Goal: Task Accomplishment & Management: Manage account settings

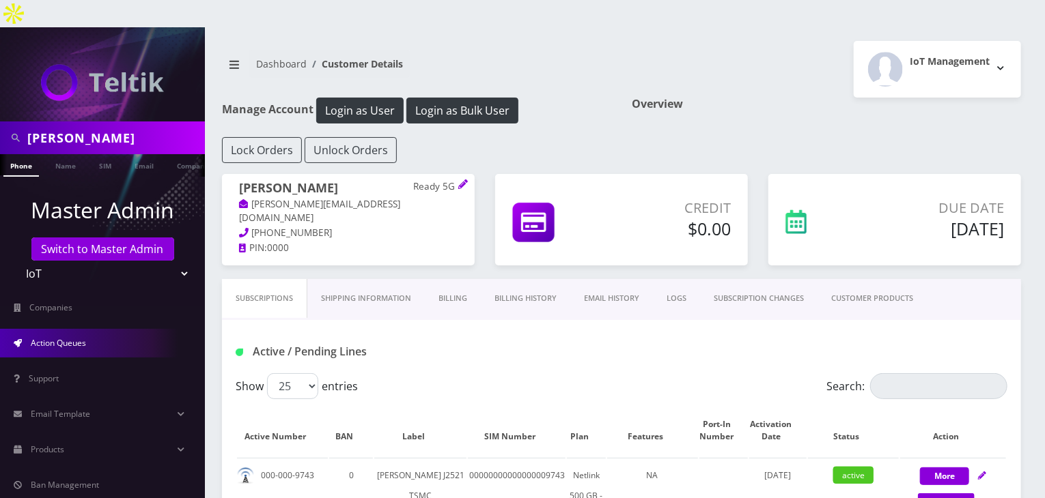
click at [76, 337] on span "Action Queues" at bounding box center [58, 343] width 55 height 12
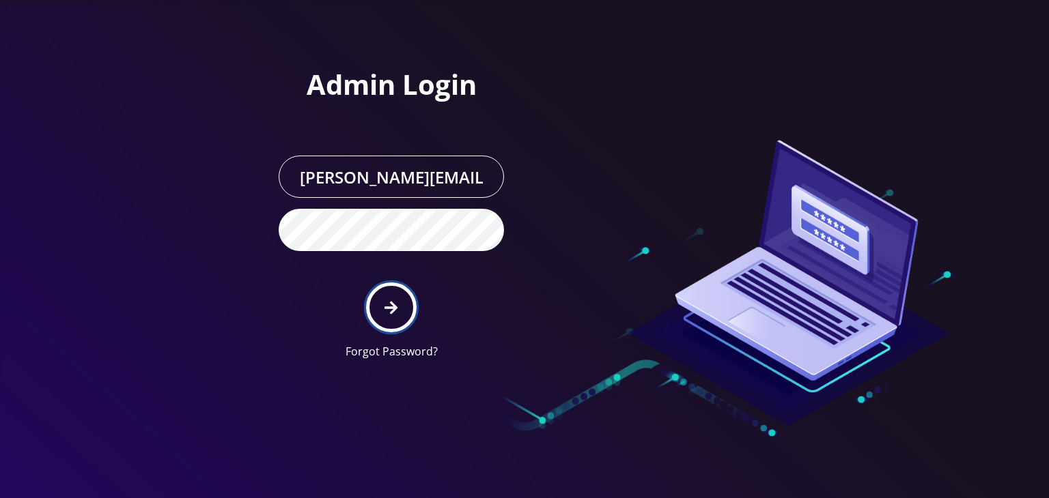
click at [394, 301] on icon "submit" at bounding box center [390, 307] width 13 height 15
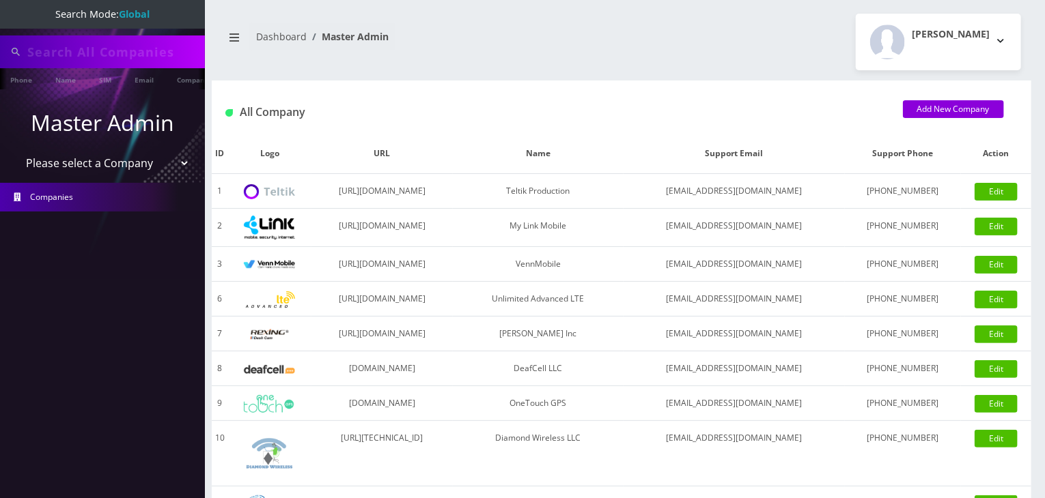
click at [117, 162] on select "Please select a Company Teltik Production My Link Mobile VennMobile Unlimited A…" at bounding box center [103, 163] width 174 height 26
select select "13"
click at [16, 150] on select "Please select a Company Teltik Production My Link Mobile VennMobile Unlimited A…" at bounding box center [103, 163] width 174 height 26
type input "[PERSON_NAME]"
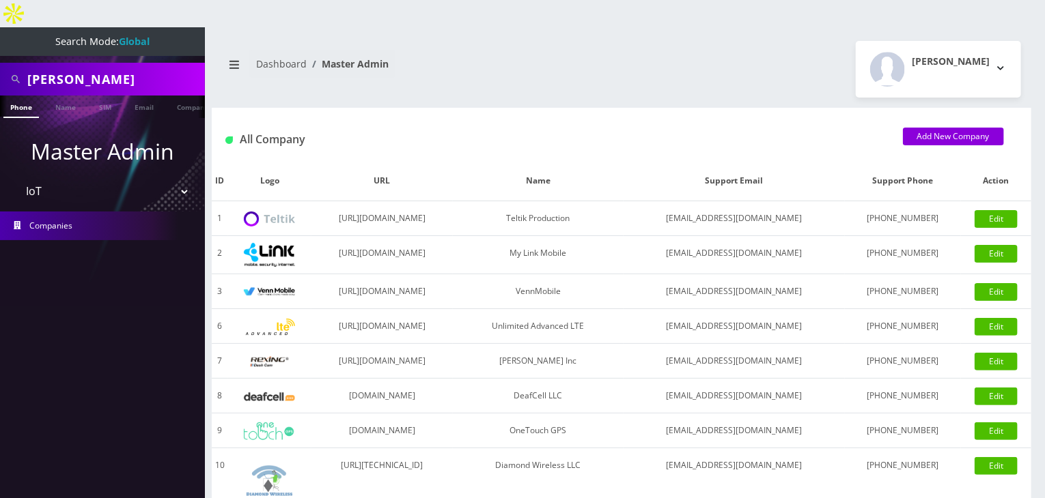
click at [111, 179] on select "Please select a Company Teltik Production My Link Mobile VennMobile Unlimited A…" at bounding box center [103, 192] width 174 height 26
click at [16, 179] on select "Please select a Company Teltik Production My Link Mobile VennMobile Unlimited A…" at bounding box center [103, 192] width 174 height 26
click at [104, 179] on select "Please select a Company Teltik Production My Link Mobile VennMobile Unlimited A…" at bounding box center [103, 192] width 174 height 26
click at [16, 179] on select "Please select a Company Teltik Production My Link Mobile VennMobile Unlimited A…" at bounding box center [103, 192] width 174 height 26
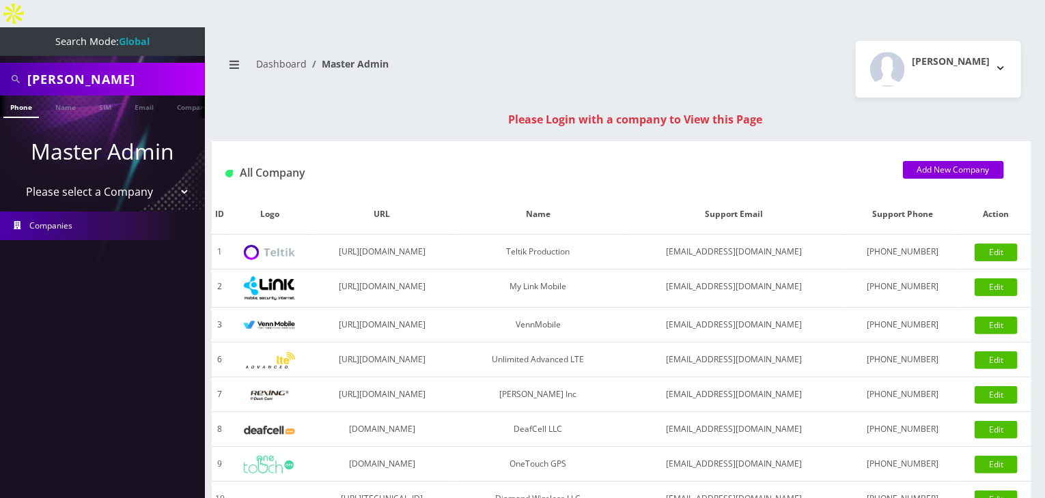
click at [147, 179] on select "Please select a Company Teltik Production My Link Mobile VennMobile Unlimited A…" at bounding box center [103, 192] width 174 height 26
select select "13"
click at [16, 179] on select "Please select a Company Teltik Production My Link Mobile VennMobile Unlimited A…" at bounding box center [103, 192] width 174 height 26
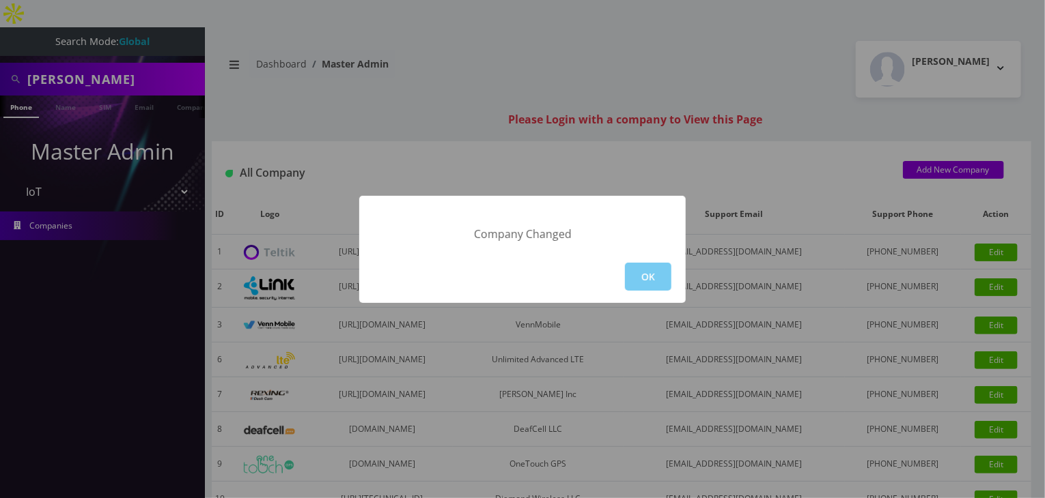
click at [636, 274] on button "OK" at bounding box center [648, 277] width 46 height 28
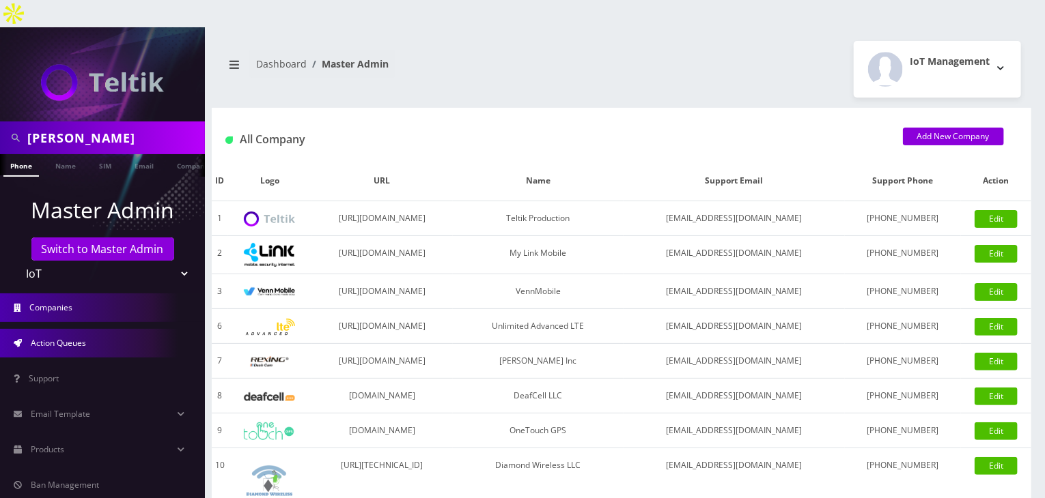
click at [98, 329] on link "Action Queues" at bounding box center [102, 343] width 205 height 29
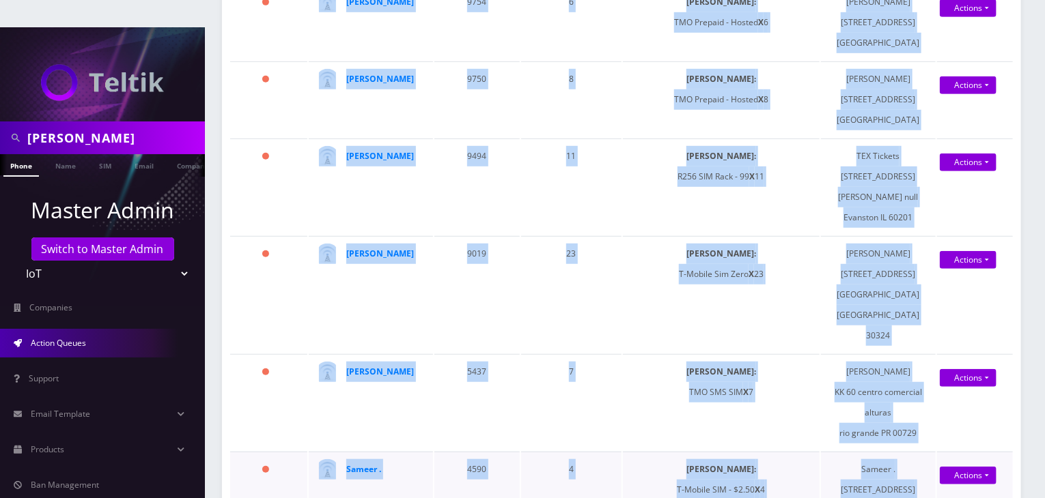
scroll to position [419, 0]
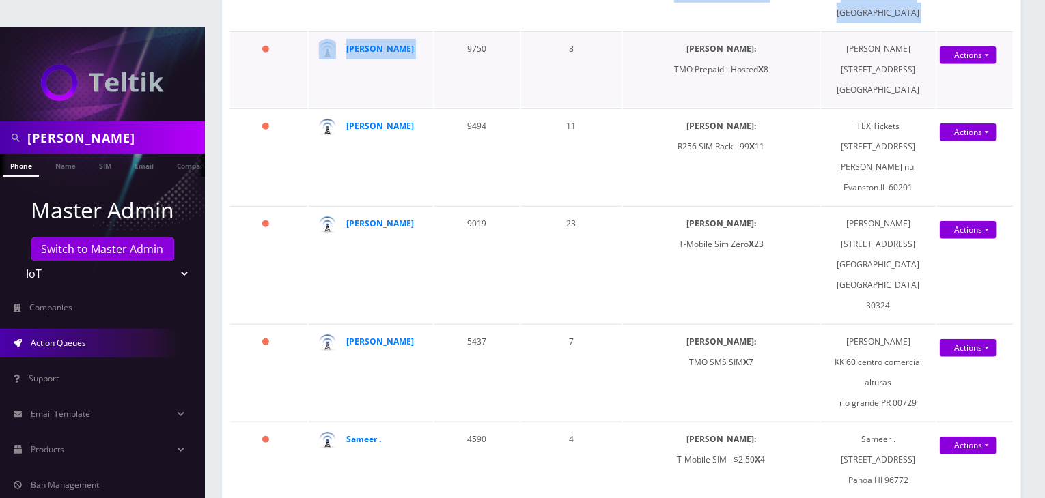
drag, startPoint x: 412, startPoint y: 287, endPoint x: 459, endPoint y: 72, distance: 219.5
click at [533, 83] on td "8" at bounding box center [571, 69] width 100 height 76
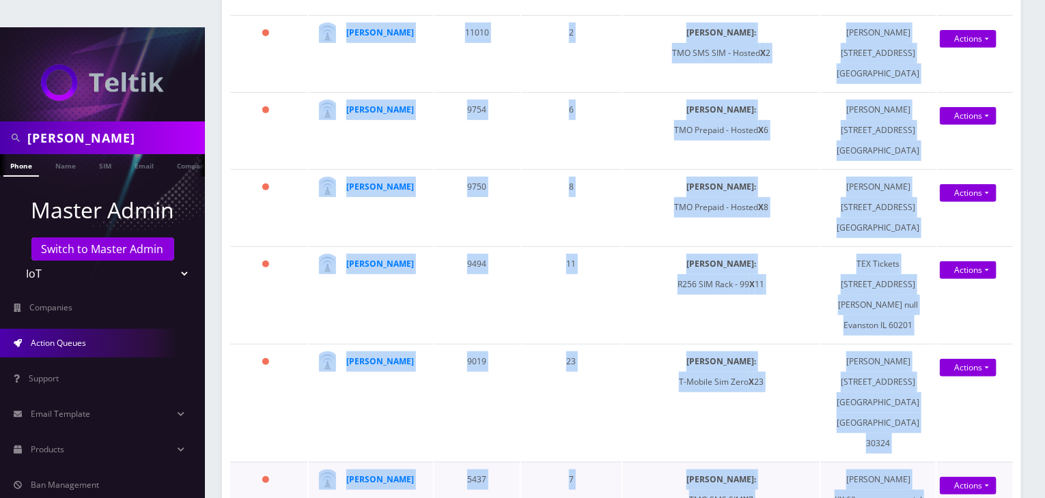
scroll to position [302, 0]
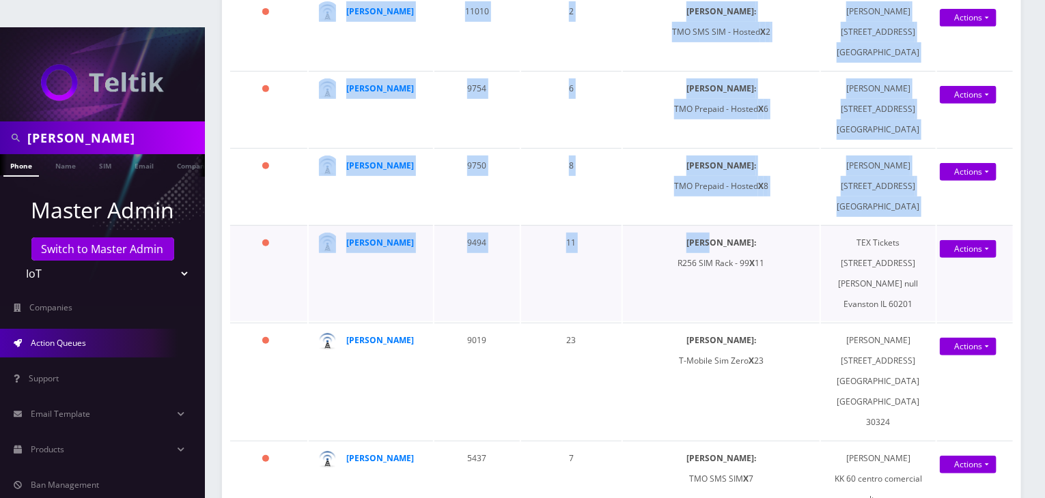
drag, startPoint x: 341, startPoint y: 290, endPoint x: 765, endPoint y: 246, distance: 426.4
click at [787, 239] on td "SIMs: R256 SIM Rack - 99 X 11" at bounding box center [721, 273] width 197 height 96
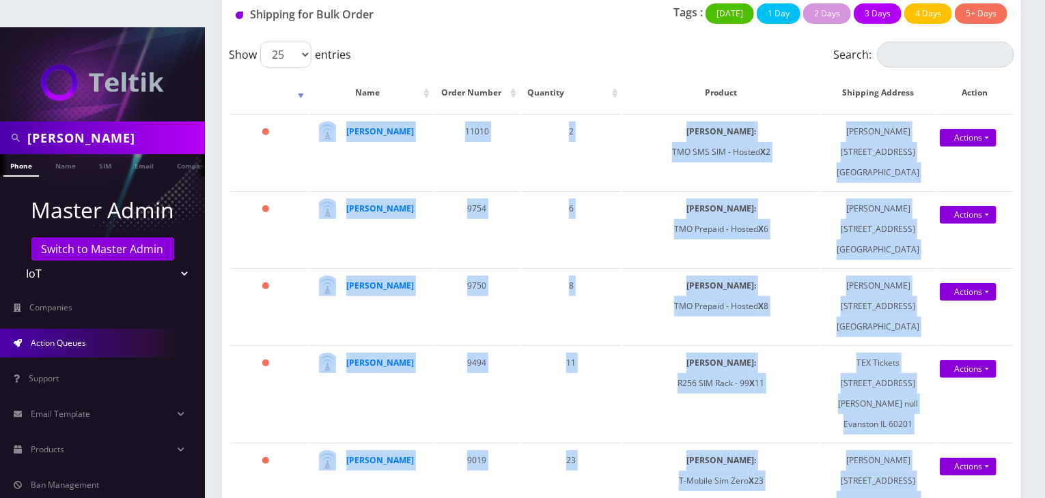
scroll to position [476, 0]
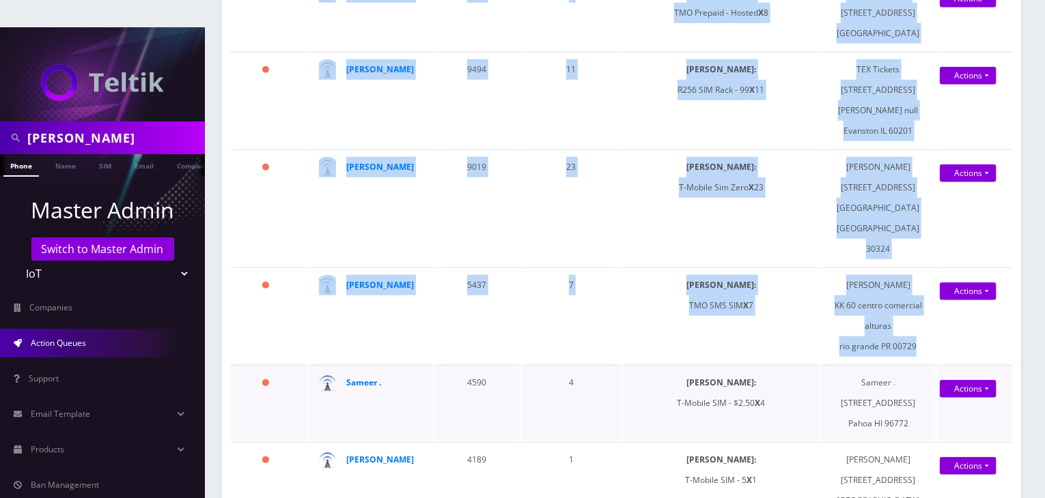
drag, startPoint x: 314, startPoint y: 287, endPoint x: 787, endPoint y: 346, distance: 476.8
click at [792, 308] on td "SIMs: TMO SMS SIM X 7" at bounding box center [721, 316] width 197 height 96
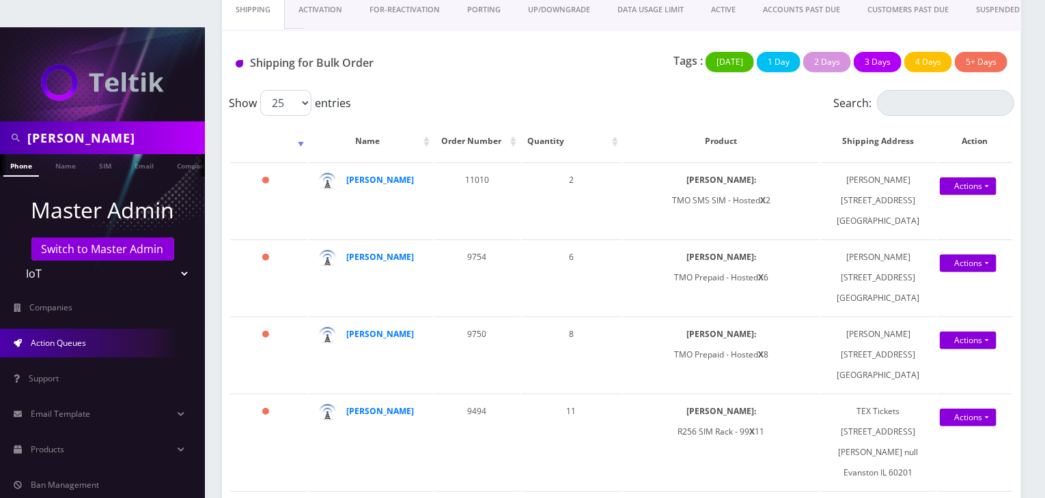
scroll to position [262, 0]
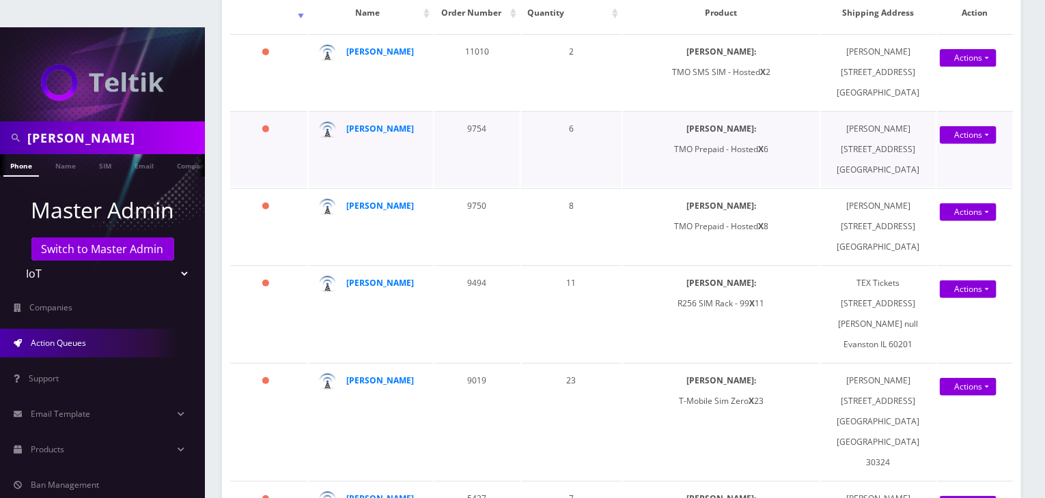
drag, startPoint x: 313, startPoint y: 269, endPoint x: 929, endPoint y: 158, distance: 625.1
click at [709, 164] on td "SIMs: TMO Prepaid - Hosted X 6" at bounding box center [721, 149] width 197 height 76
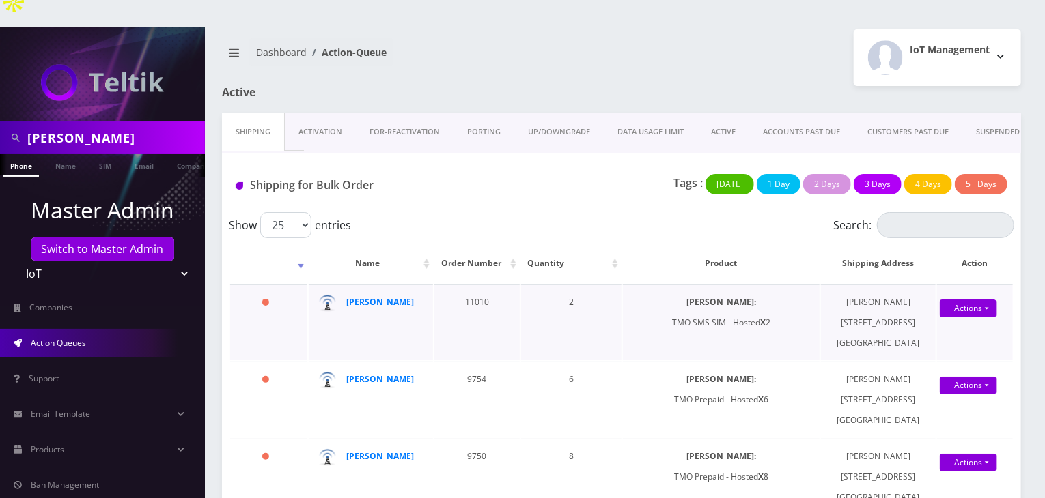
scroll to position [0, 0]
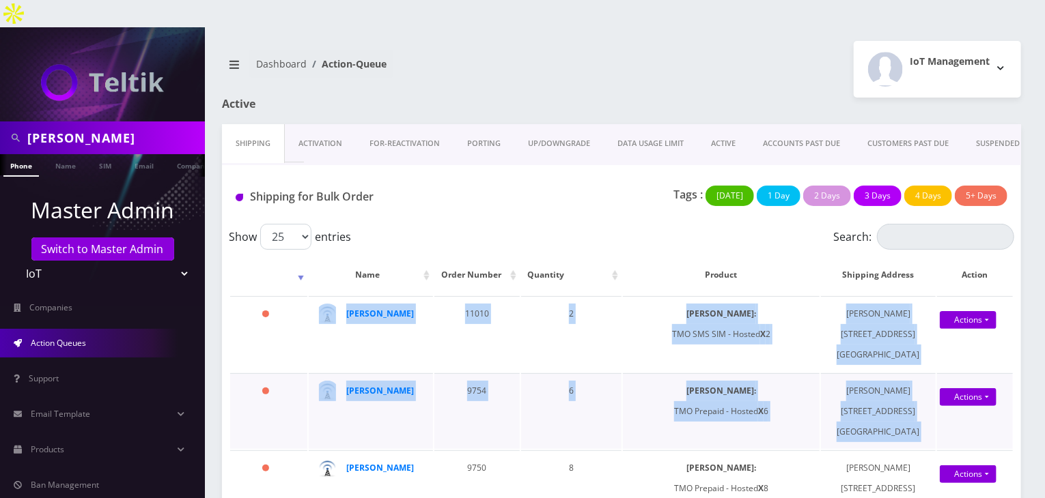
drag, startPoint x: 314, startPoint y: 287, endPoint x: 945, endPoint y: 391, distance: 639.5
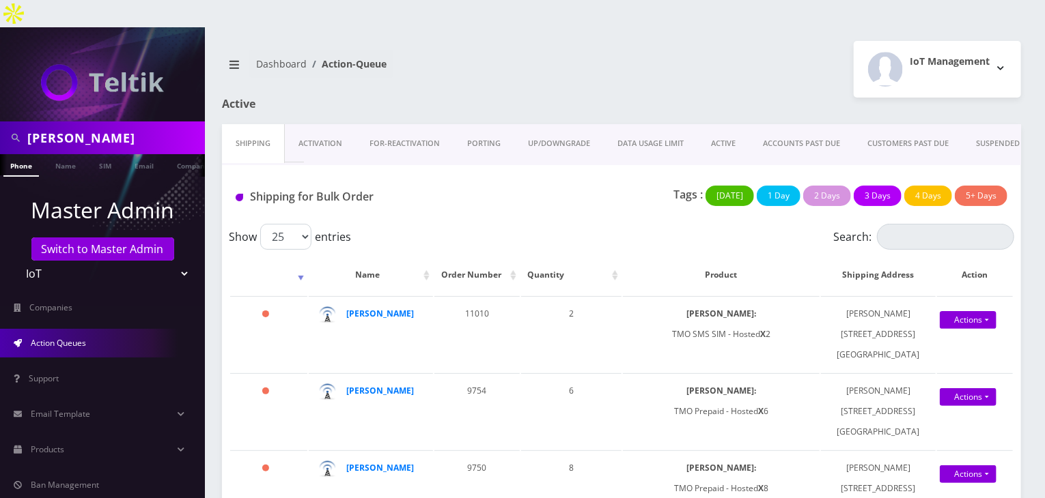
click at [548, 224] on div "Show 25 50 100 250 500 1000 entries" at bounding box center [523, 237] width 589 height 26
drag, startPoint x: 304, startPoint y: 287, endPoint x: 922, endPoint y: 377, distance: 624.5
click at [538, 186] on div "Tags : Today 1 Day 2 Days 3 Days 4 Days 5+ Days" at bounding box center [754, 200] width 528 height 28
drag, startPoint x: 305, startPoint y: 290, endPoint x: 933, endPoint y: 388, distance: 635.2
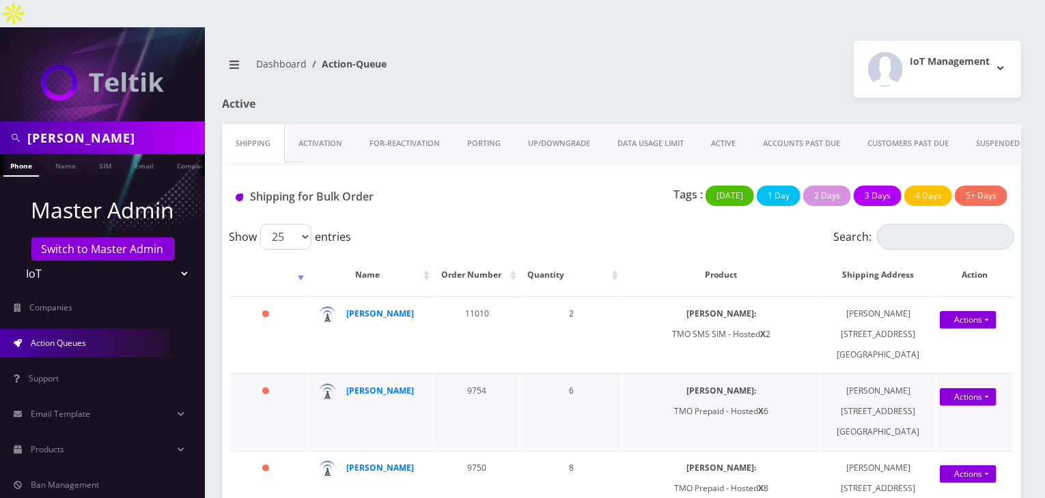
click at [417, 186] on div "Shipping for Bulk Order" at bounding box center [357, 200] width 264 height 28
drag, startPoint x: 350, startPoint y: 211, endPoint x: 369, endPoint y: 216, distance: 19.7
click at [369, 224] on div "Show 25 50 100 250 500 1000 entries" at bounding box center [523, 237] width 589 height 26
drag, startPoint x: 107, startPoint y: 118, endPoint x: 0, endPoint y: 109, distance: 107.6
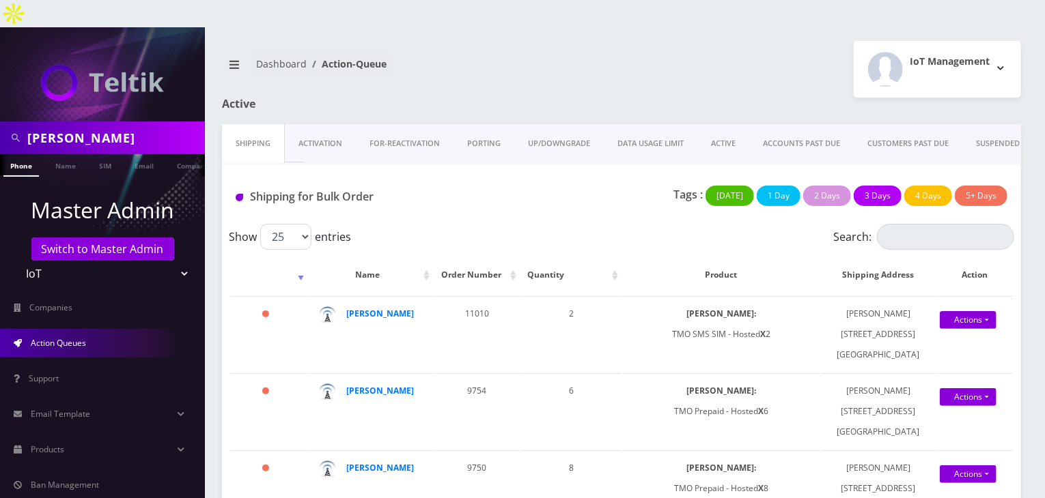
click at [0, 122] on div "darren" at bounding box center [102, 138] width 205 height 33
type input "atrigos"
click at [65, 154] on link "Name" at bounding box center [65, 165] width 34 height 23
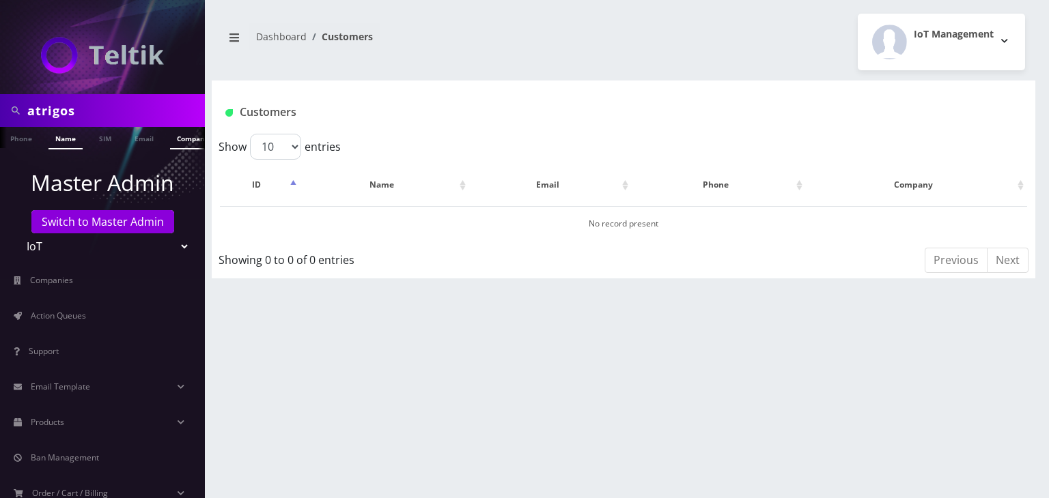
click at [180, 137] on link "Company" at bounding box center [193, 138] width 46 height 23
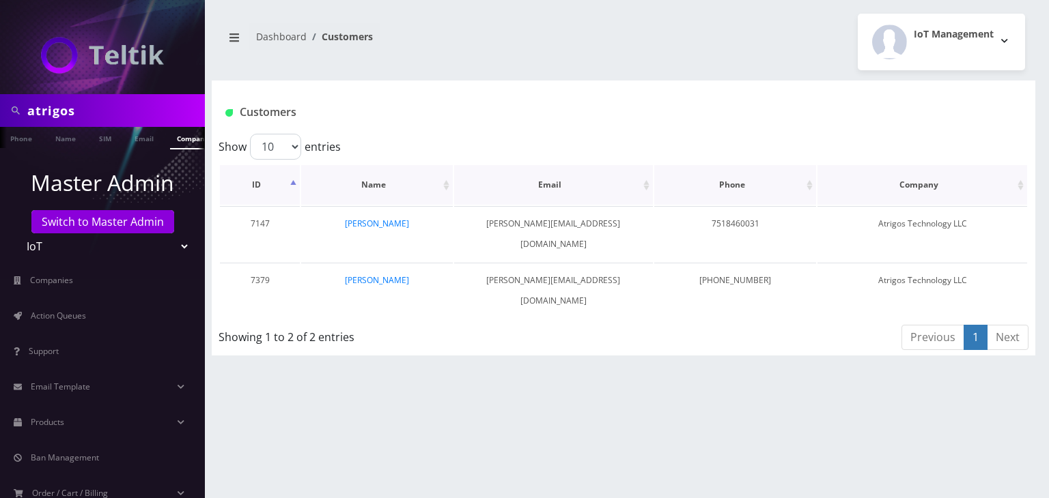
scroll to position [0, 7]
click at [369, 223] on link "[PERSON_NAME]" at bounding box center [377, 224] width 64 height 12
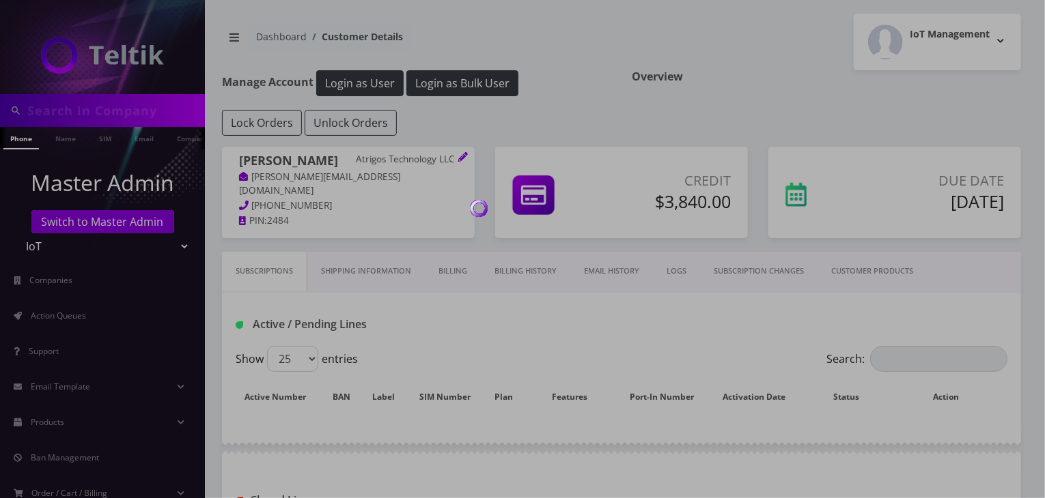
type input "atrigos"
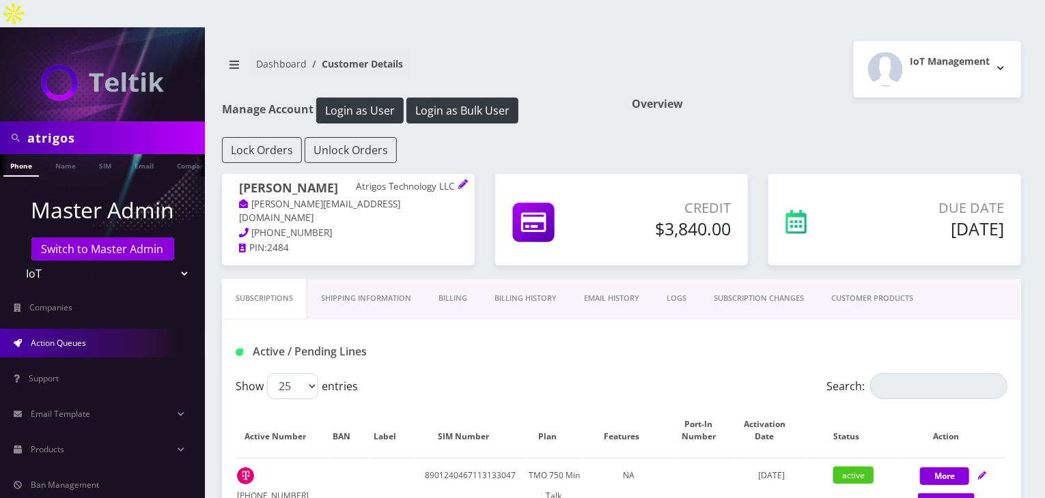
click at [98, 329] on link "Action Queues" at bounding box center [102, 343] width 205 height 29
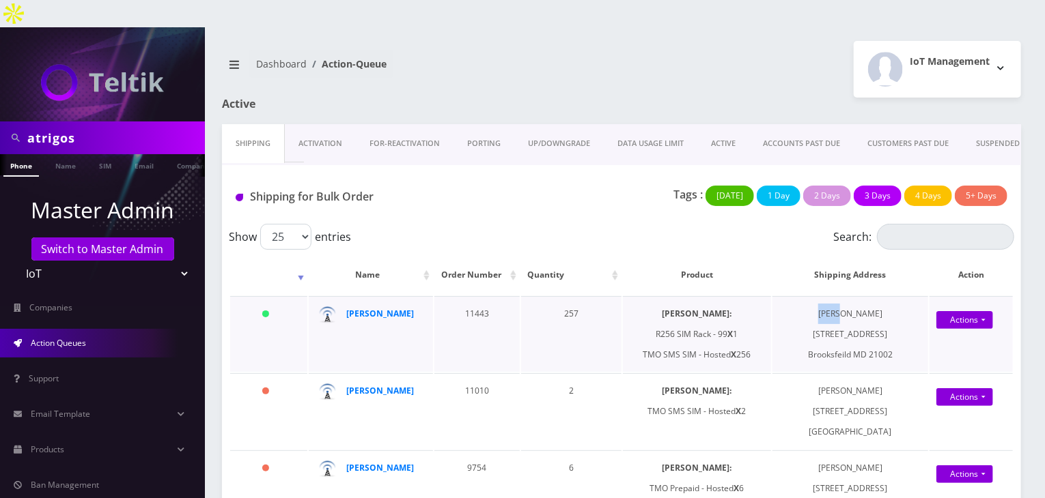
drag, startPoint x: 830, startPoint y: 284, endPoint x: 856, endPoint y: 292, distance: 27.2
click at [856, 296] on td "Paul C 102 Central Way Brooksfeild MD 21002" at bounding box center [850, 334] width 156 height 76
drag, startPoint x: 89, startPoint y: 113, endPoint x: 0, endPoint y: 96, distance: 90.9
click at [0, 122] on div "atrigos" at bounding box center [102, 138] width 205 height 33
type input "sequoi"
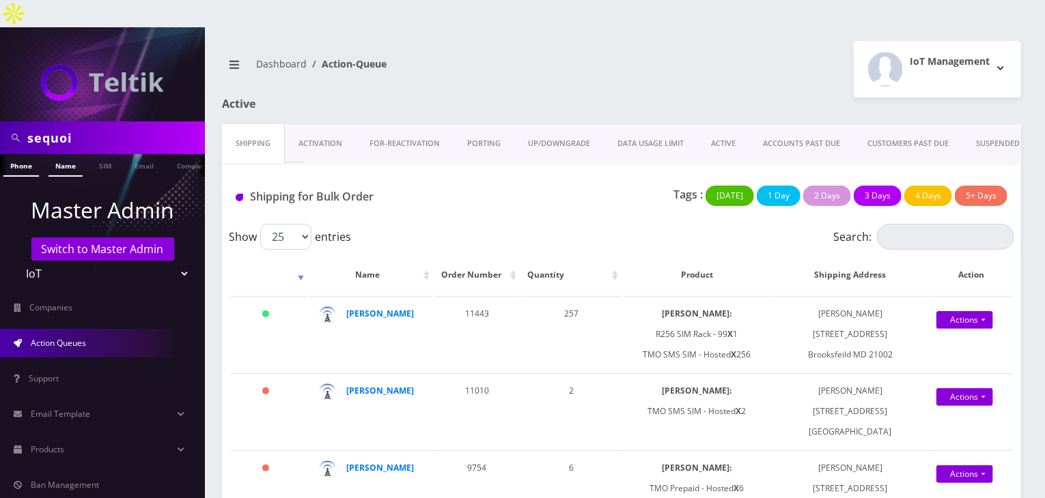
click at [71, 154] on link "Name" at bounding box center [65, 165] width 34 height 23
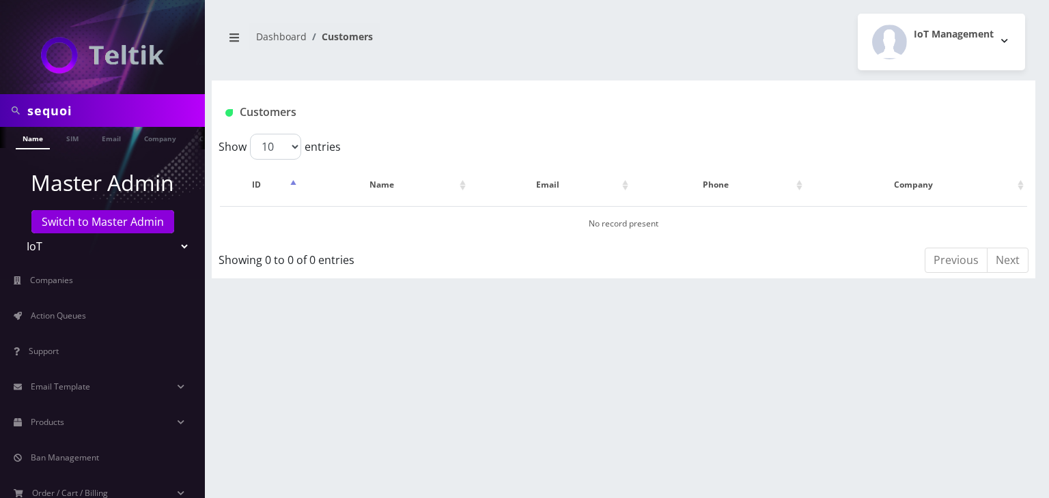
click at [191, 135] on ul at bounding box center [198, 139] width 14 height 24
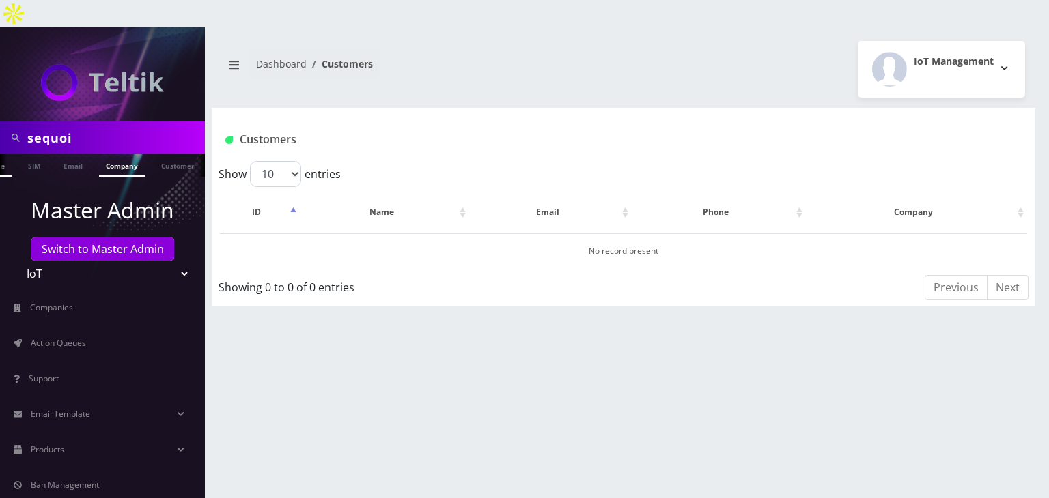
click at [112, 154] on link "Company" at bounding box center [122, 165] width 46 height 23
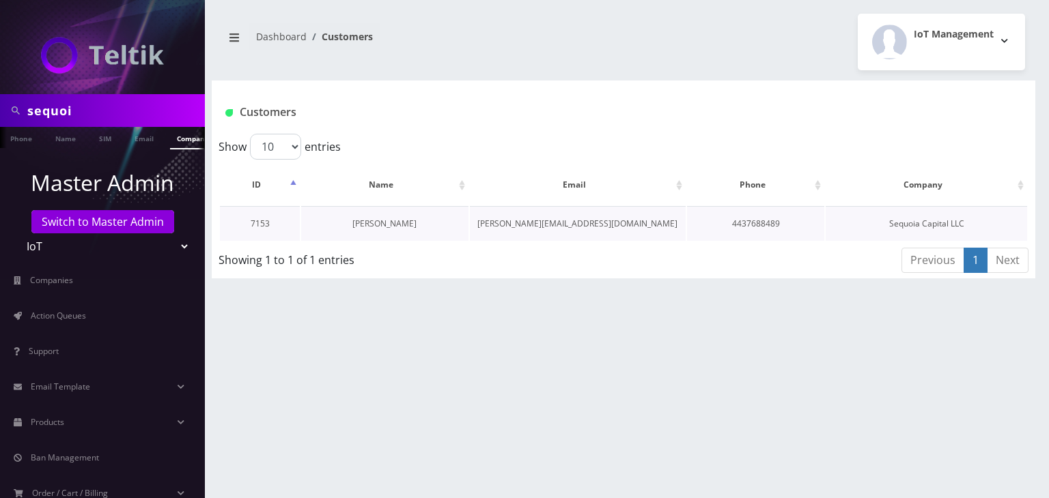
click at [374, 224] on link "[PERSON_NAME]" at bounding box center [384, 224] width 64 height 12
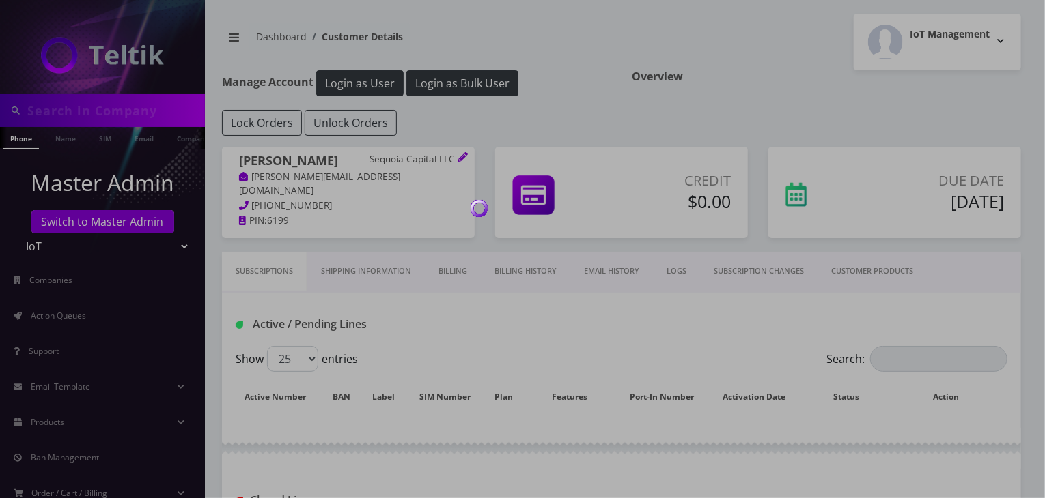
type input "sequoi"
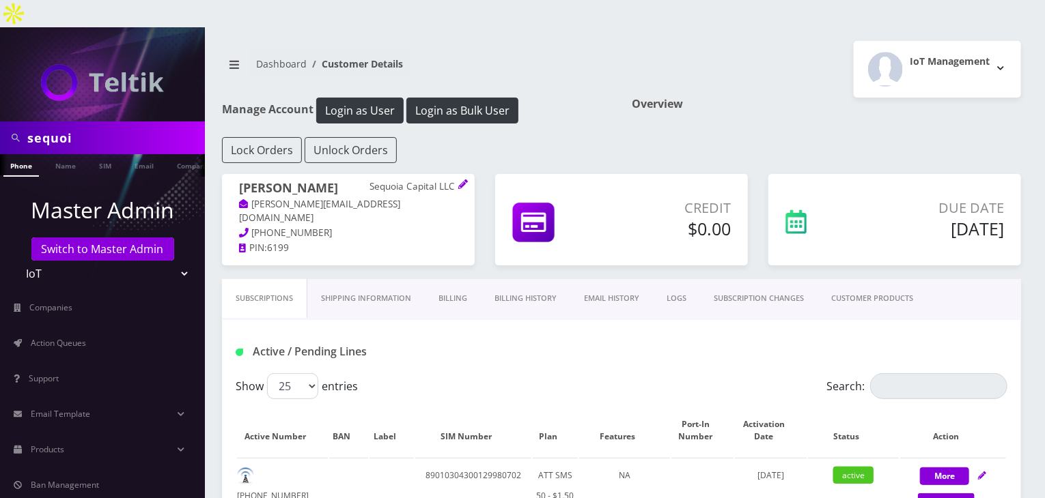
click at [531, 279] on link "Billing History" at bounding box center [525, 298] width 89 height 39
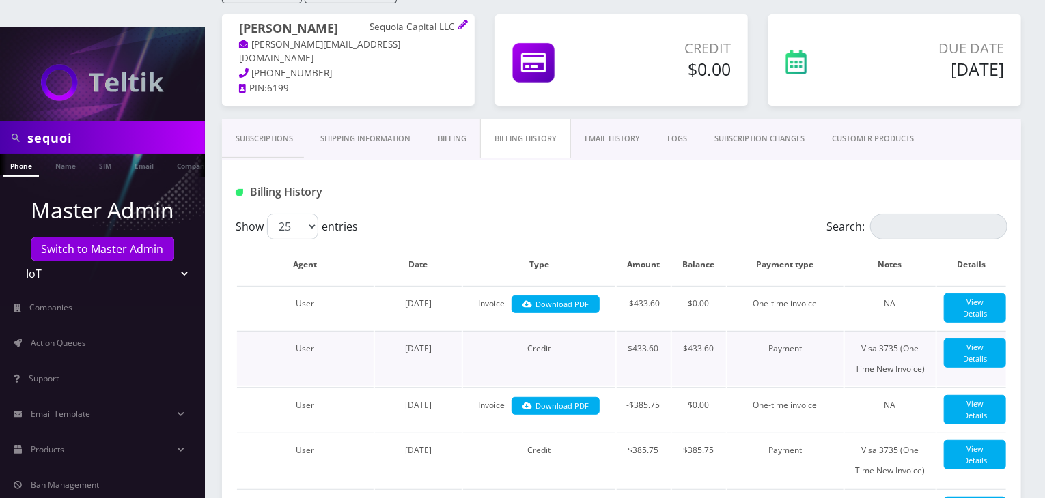
scroll to position [227, 0]
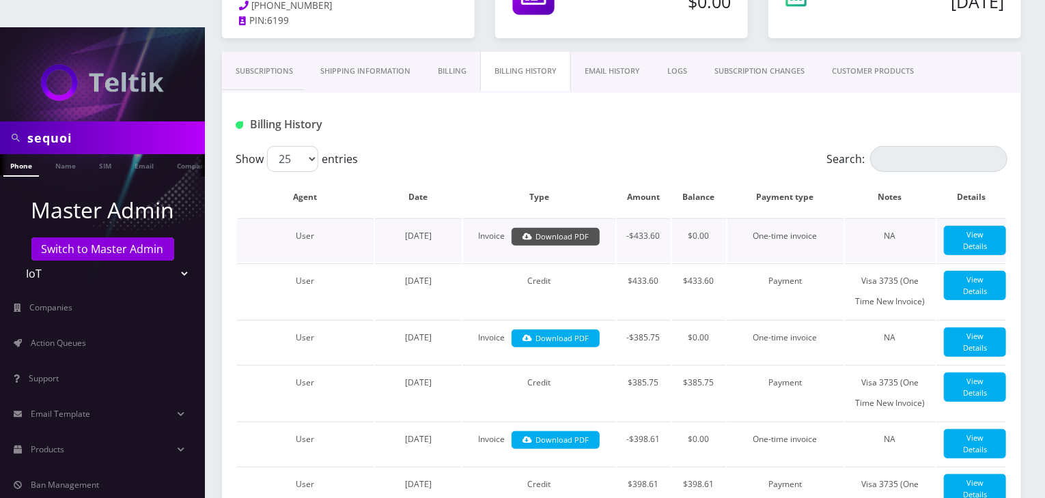
click at [541, 228] on link "Download PDF" at bounding box center [555, 237] width 88 height 18
drag, startPoint x: 81, startPoint y: 106, endPoint x: 0, endPoint y: 106, distance: 81.3
click at [0, 122] on div "sequoi" at bounding box center [102, 138] width 205 height 33
type input "shuron"
click at [66, 154] on link "Name" at bounding box center [65, 165] width 34 height 23
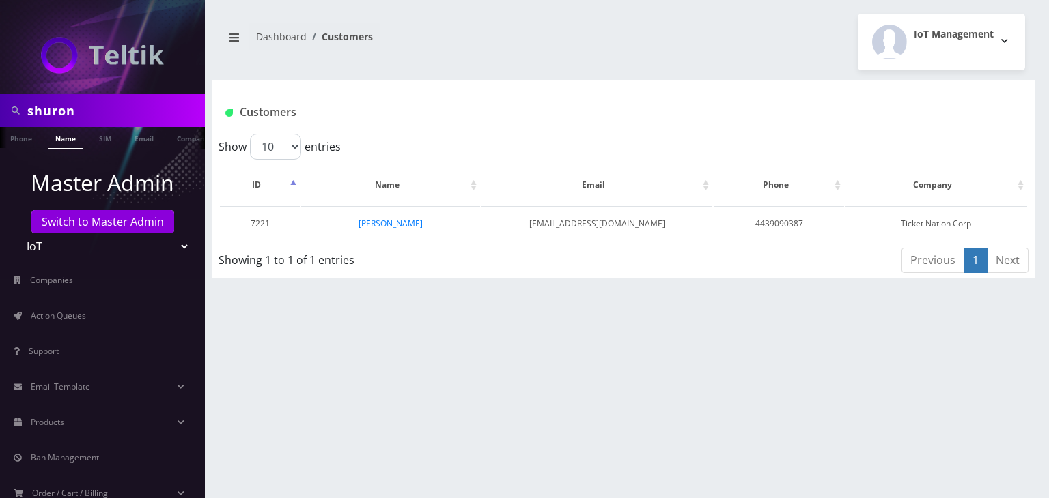
click at [401, 225] on link "[PERSON_NAME]" at bounding box center [390, 224] width 64 height 12
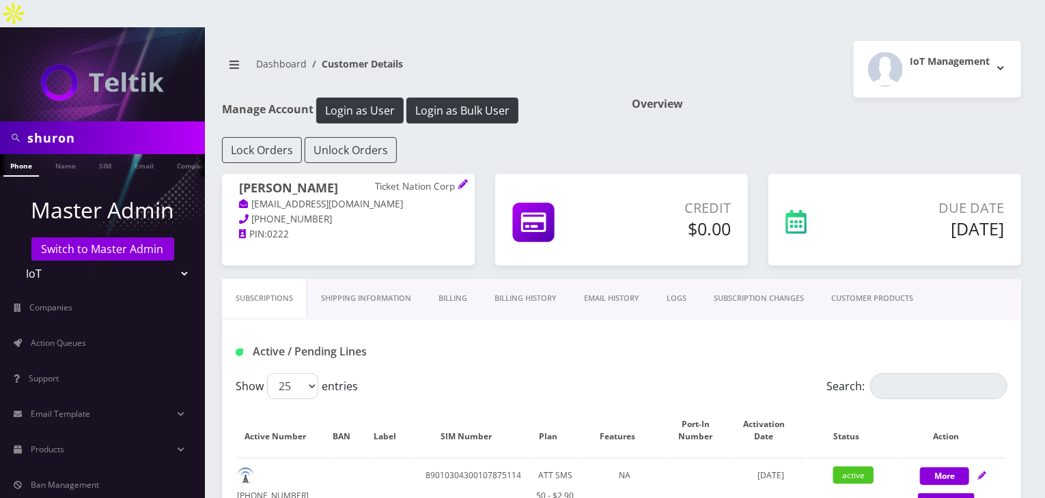
click at [531, 279] on link "Billing History" at bounding box center [525, 298] width 89 height 39
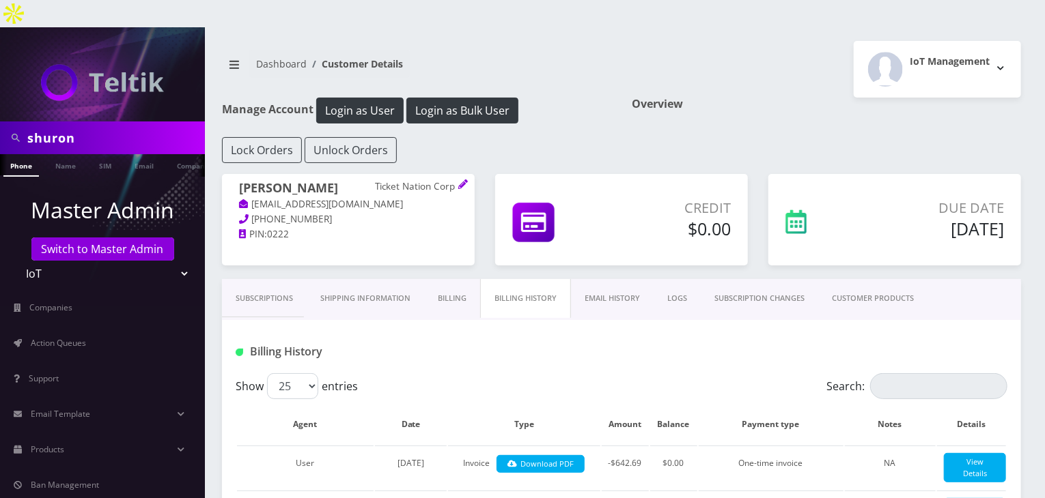
click at [262, 279] on link "Subscriptions" at bounding box center [264, 298] width 85 height 39
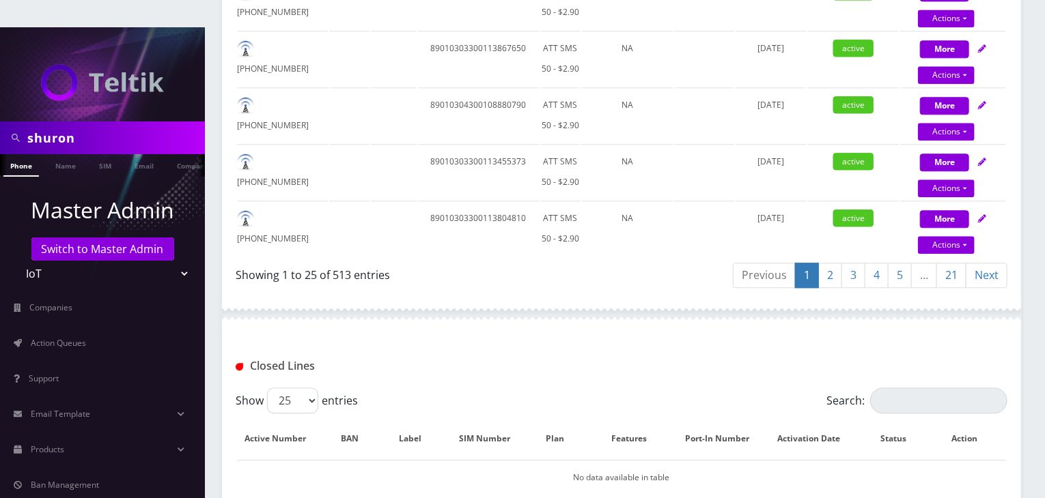
scroll to position [1593, 0]
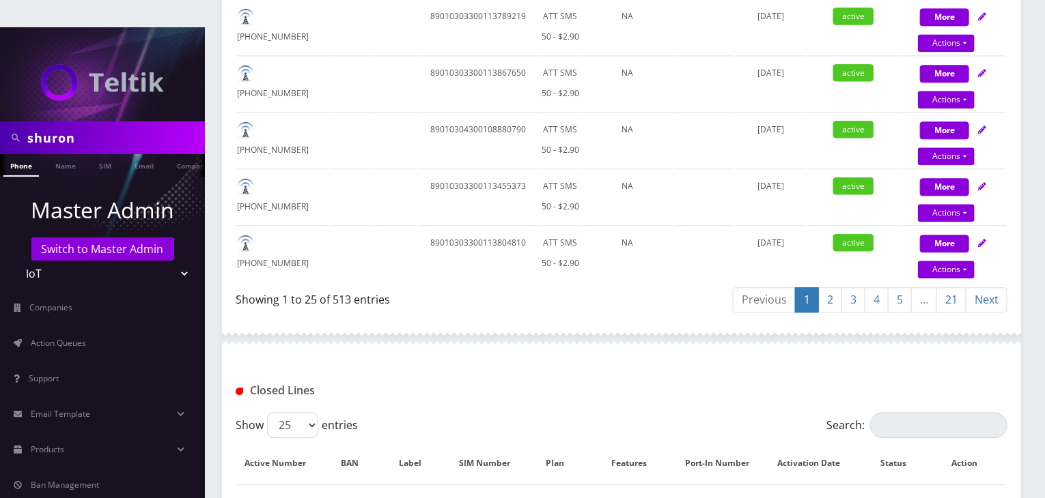
click at [950, 287] on link "21" at bounding box center [951, 299] width 30 height 25
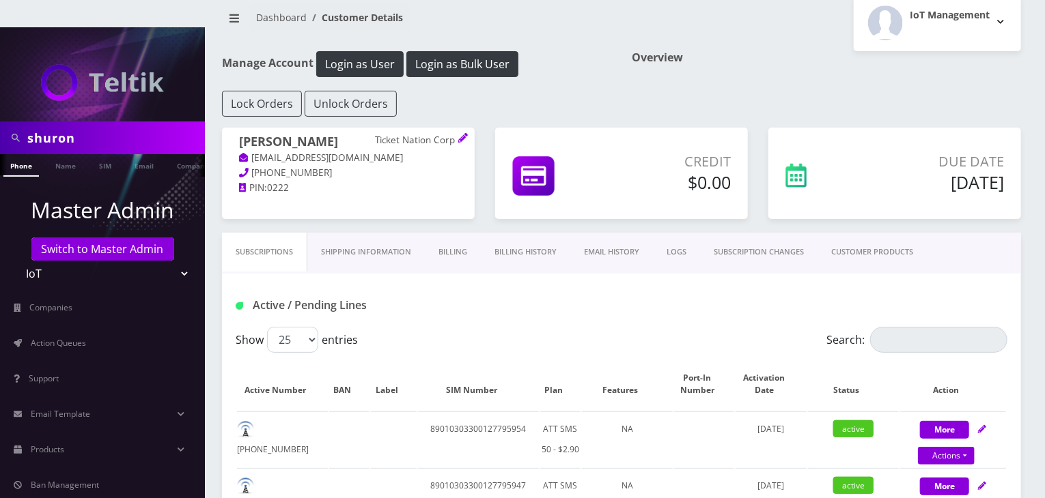
scroll to position [0, 0]
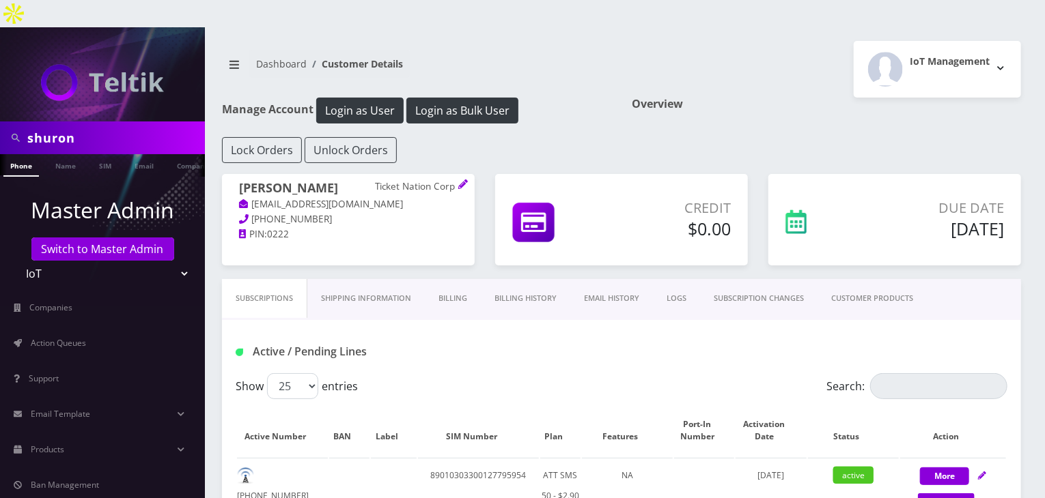
click at [871, 279] on link "CUSTOMER PRODUCTS" at bounding box center [871, 298] width 109 height 39
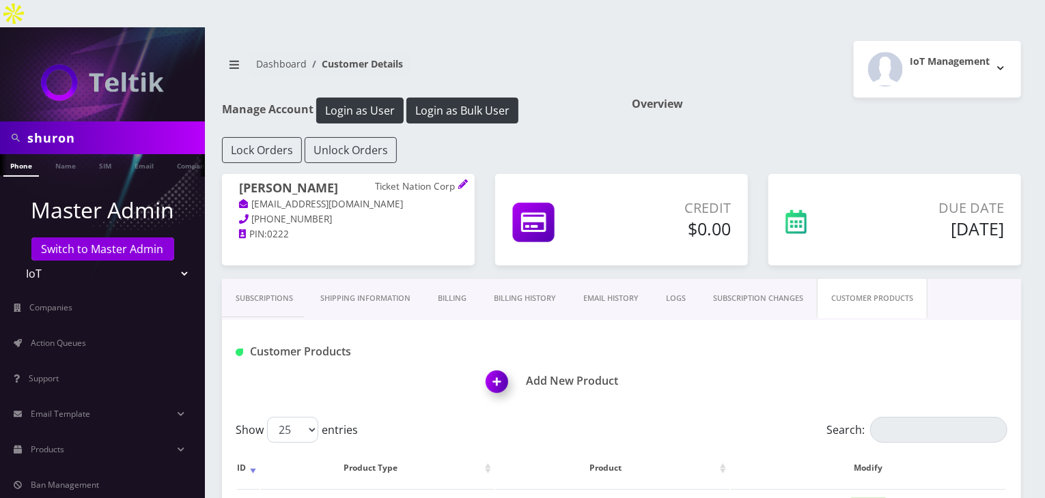
click at [529, 279] on link "Billing History" at bounding box center [524, 298] width 89 height 39
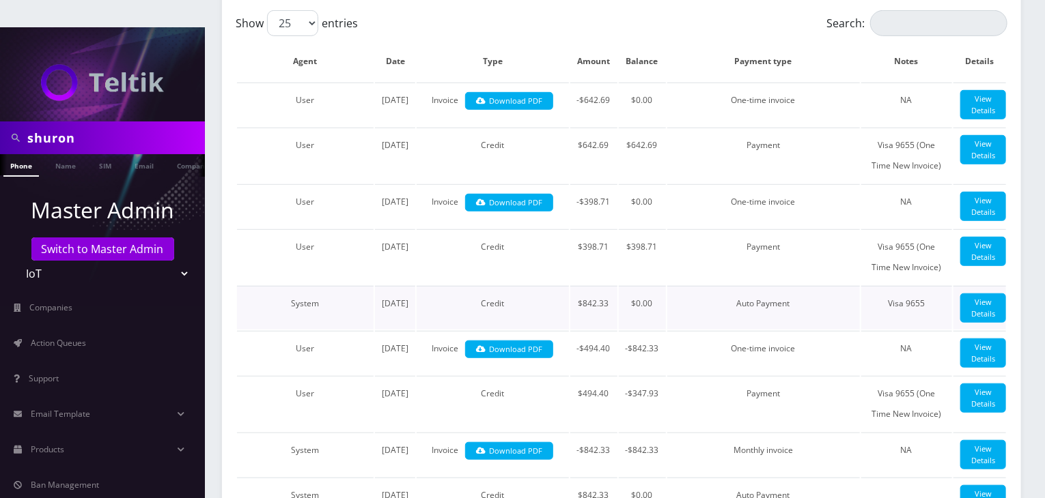
scroll to position [341, 0]
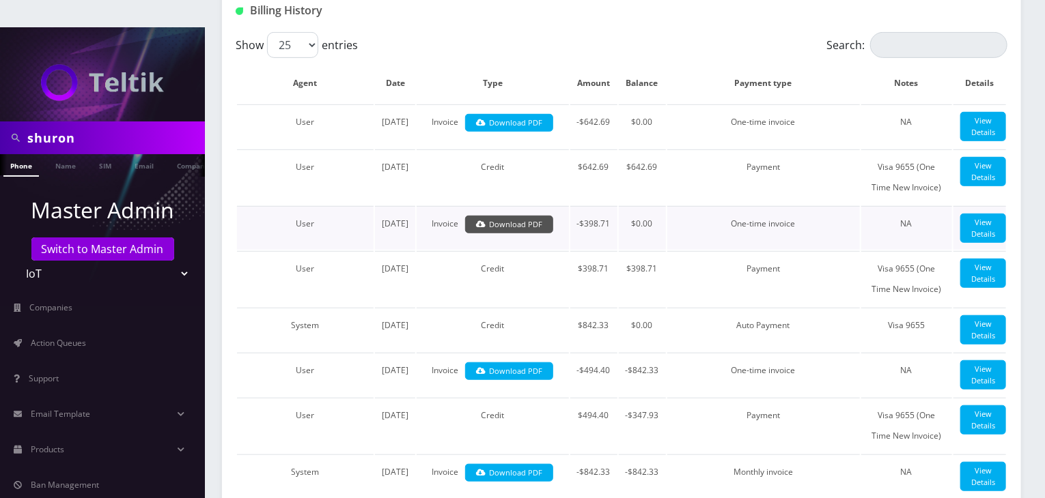
click at [498, 234] on link "Download PDF" at bounding box center [509, 225] width 88 height 18
click at [494, 114] on link "Download PDF" at bounding box center [509, 123] width 88 height 18
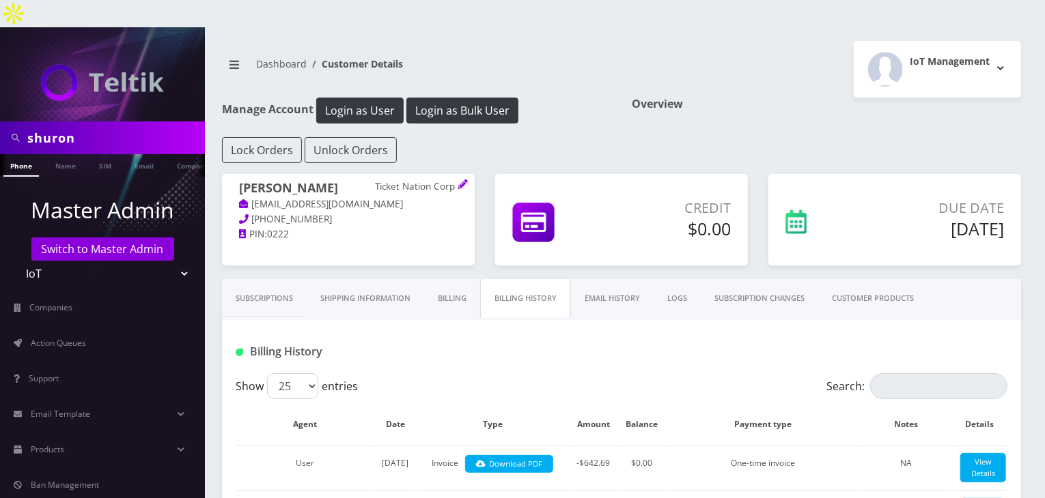
click at [257, 279] on link "Subscriptions" at bounding box center [264, 298] width 85 height 39
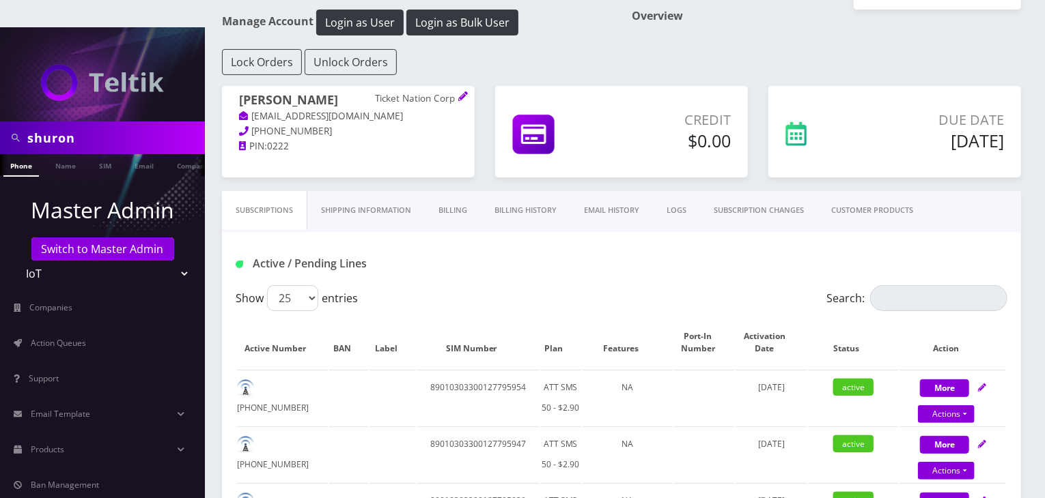
scroll to position [113, 0]
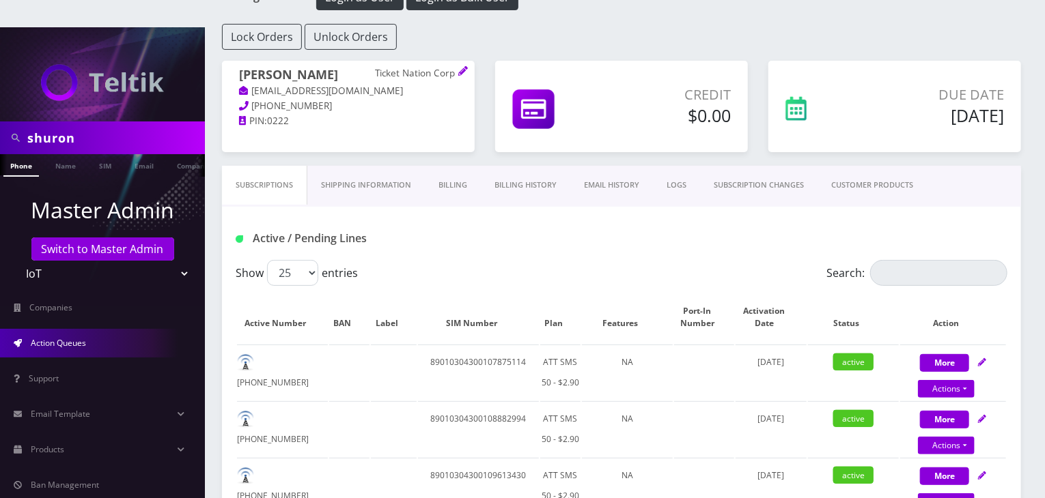
click at [117, 329] on link "Action Queues" at bounding box center [102, 343] width 205 height 29
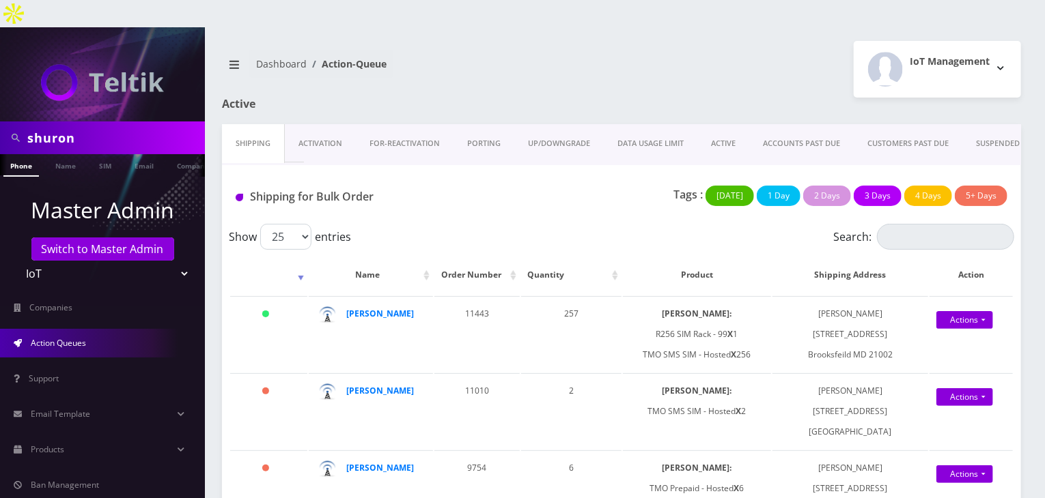
drag, startPoint x: 97, startPoint y: 119, endPoint x: 0, endPoint y: 113, distance: 97.1
click at [0, 122] on div "shuron" at bounding box center [102, 138] width 205 height 33
type input "[PERSON_NAME]"
click at [63, 154] on link "Name" at bounding box center [65, 165] width 34 height 23
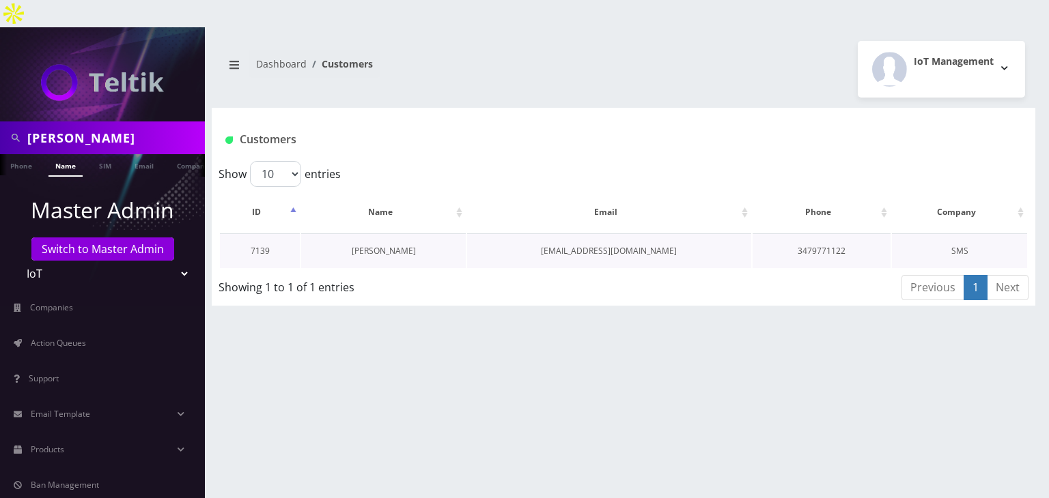
click at [388, 245] on link "[PERSON_NAME]" at bounding box center [384, 251] width 64 height 12
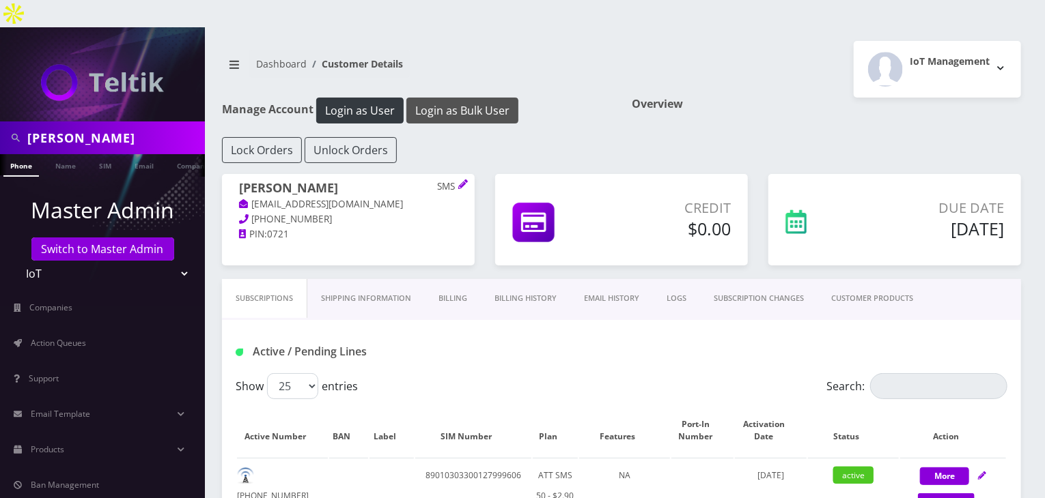
click at [464, 98] on button "Login as Bulk User" at bounding box center [462, 111] width 112 height 26
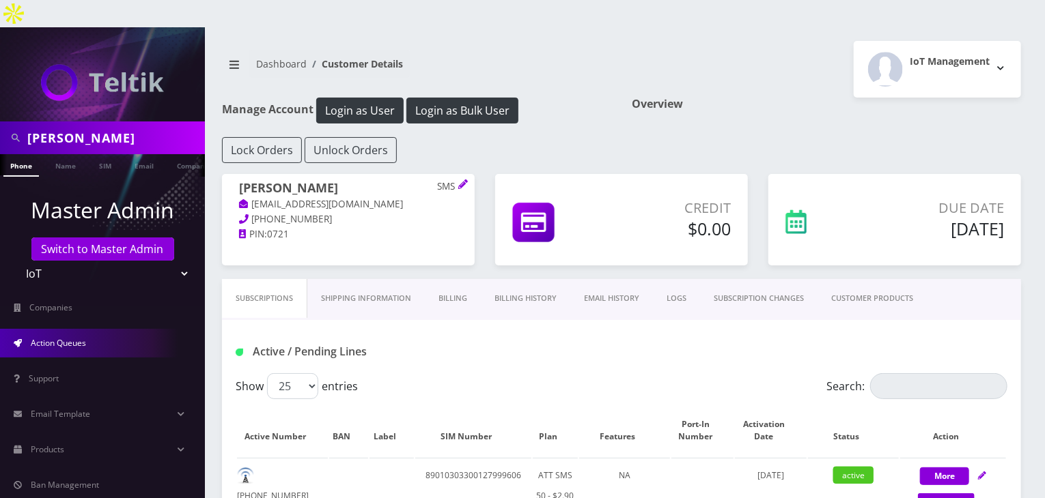
click at [90, 329] on link "Action Queues" at bounding box center [102, 343] width 205 height 29
